Goal: Transaction & Acquisition: Purchase product/service

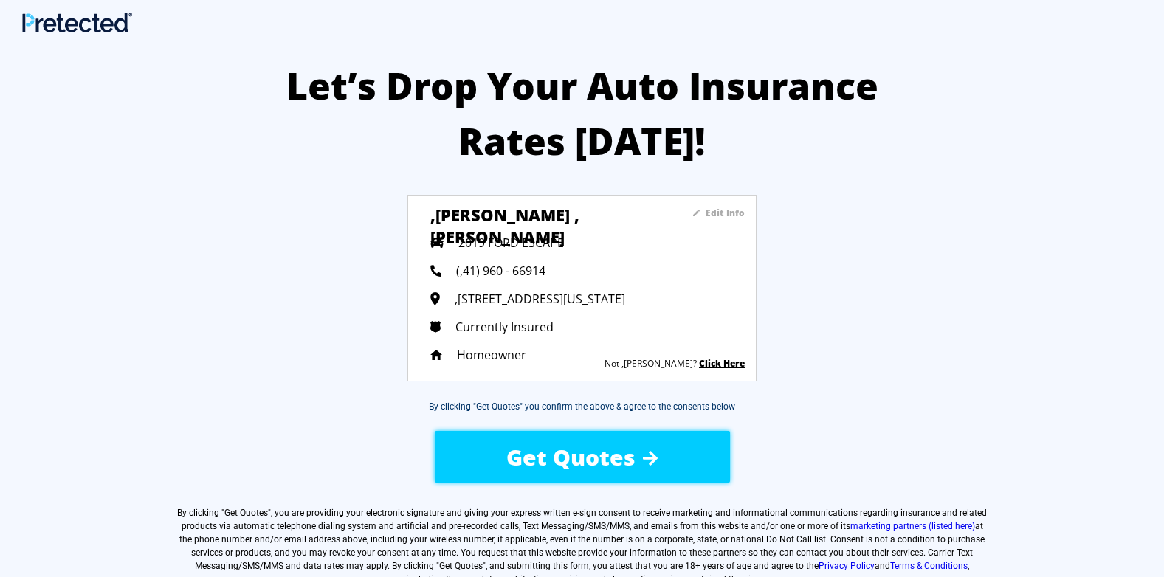
click at [484, 241] on span "2019 FORD ESCAPE" at bounding box center [511, 243] width 106 height 16
click at [543, 450] on span "Get Quotes" at bounding box center [570, 457] width 129 height 30
